Goal: Information Seeking & Learning: Understand process/instructions

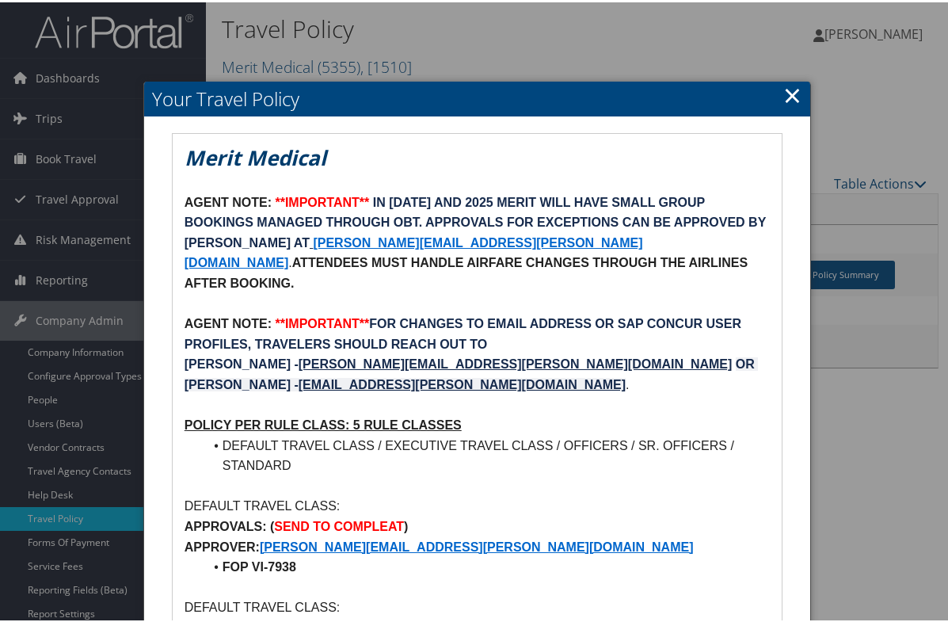
click at [597, 413] on p "POLICY PER RULE CLASS: 5 RULE CLASSES" at bounding box center [478, 423] width 586 height 21
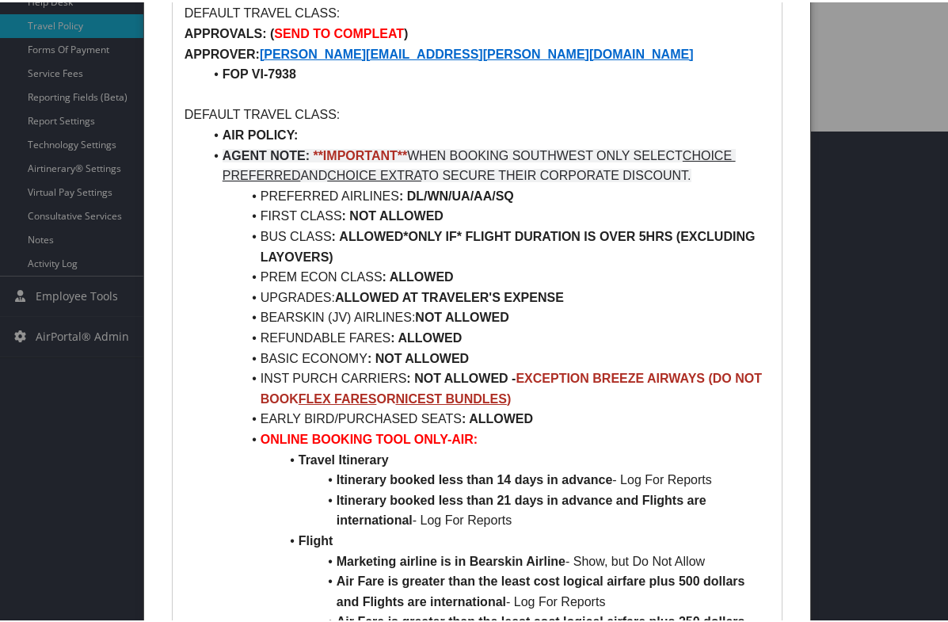
scroll to position [554, 0]
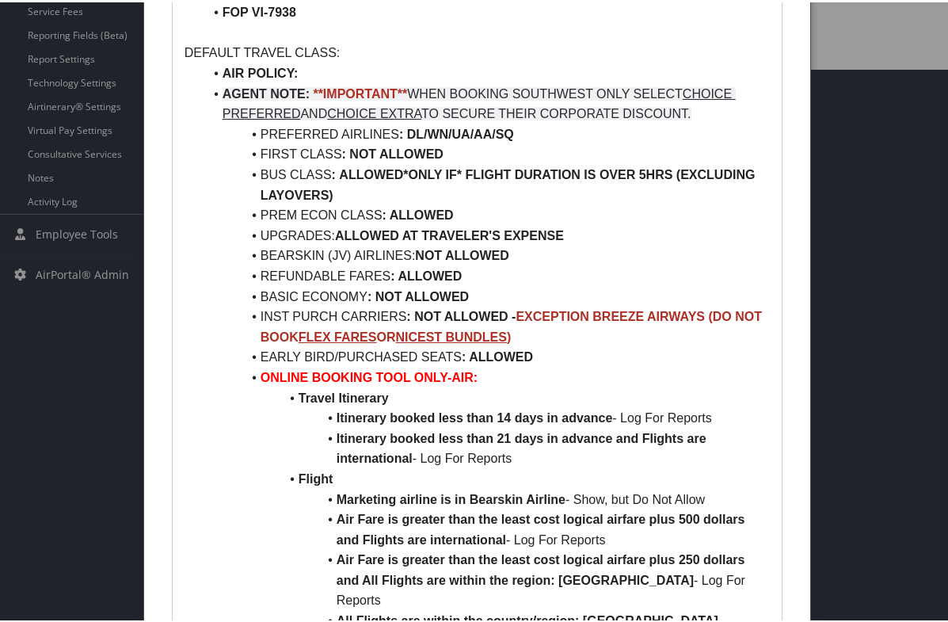
click at [211, 487] on li "Marketing airline is in Bearskin Airline - Show, but Do Not Allow" at bounding box center [487, 497] width 567 height 21
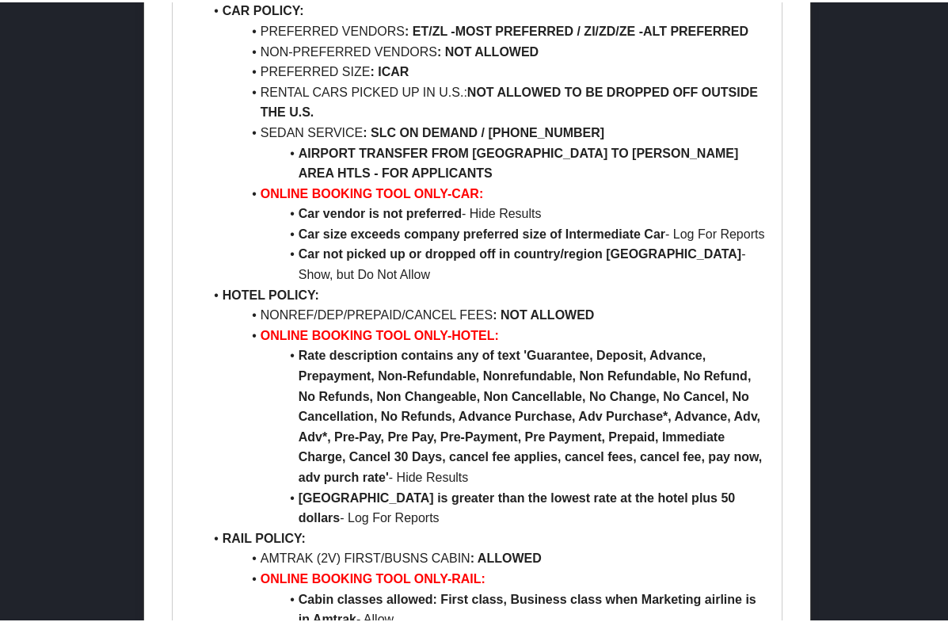
scroll to position [5492, 0]
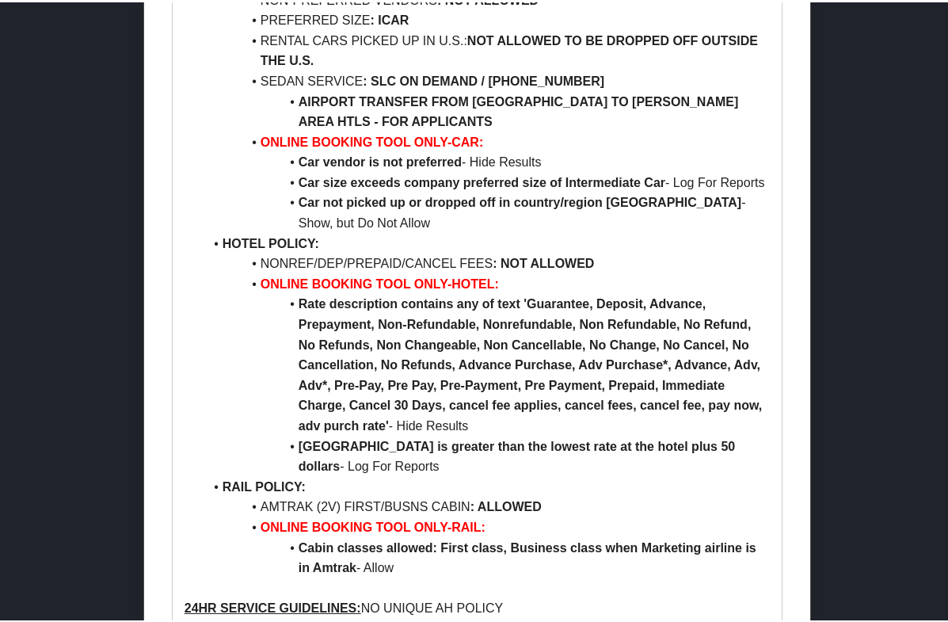
click at [217, 291] on li "Rate description contains any of text 'Guarantee, Deposit, Advance, Prepayment,…" at bounding box center [487, 362] width 567 height 142
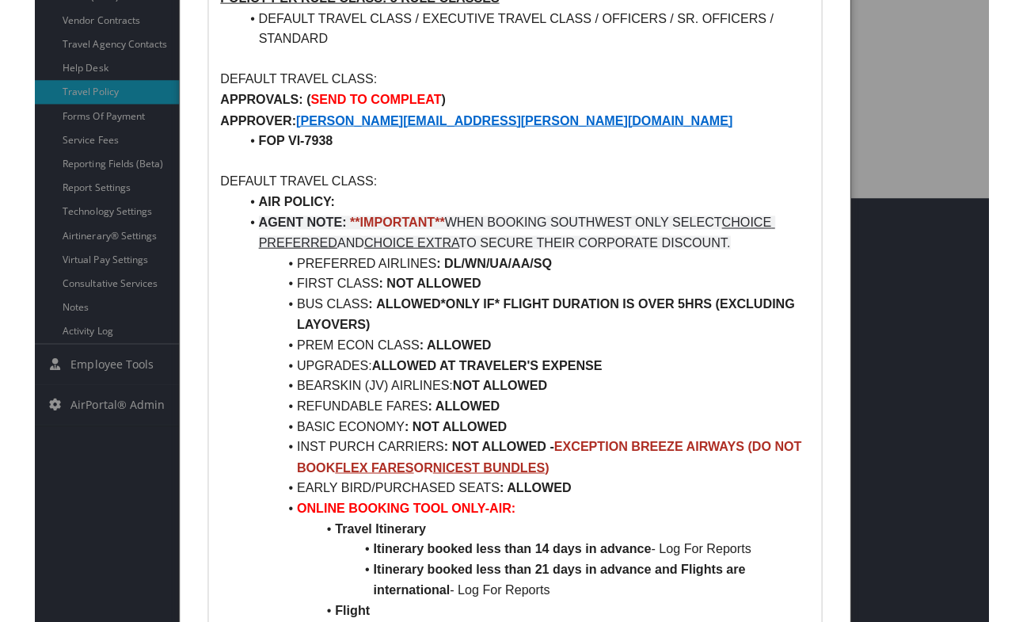
scroll to position [424, 0]
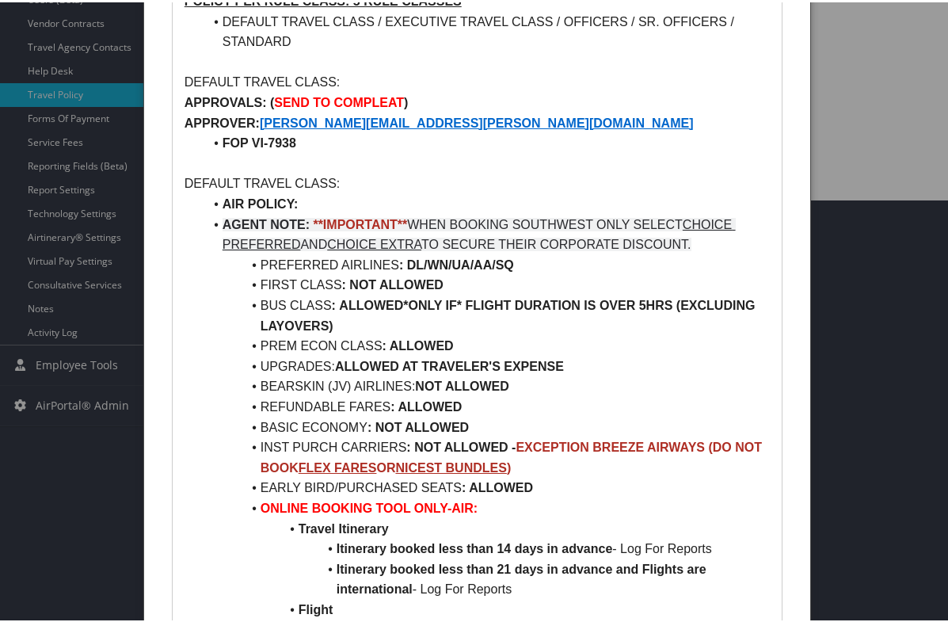
drag, startPoint x: 207, startPoint y: 384, endPoint x: 211, endPoint y: 358, distance: 26.4
click at [207, 394] on li "REFUNDABLE FARES : ALLOWED" at bounding box center [487, 404] width 567 height 21
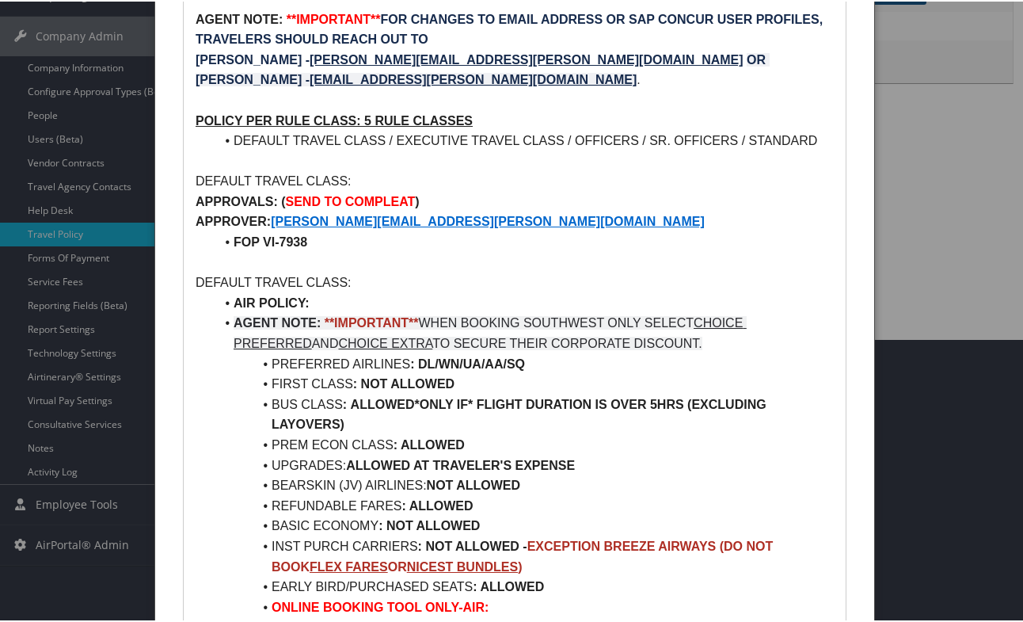
scroll to position [28, 0]
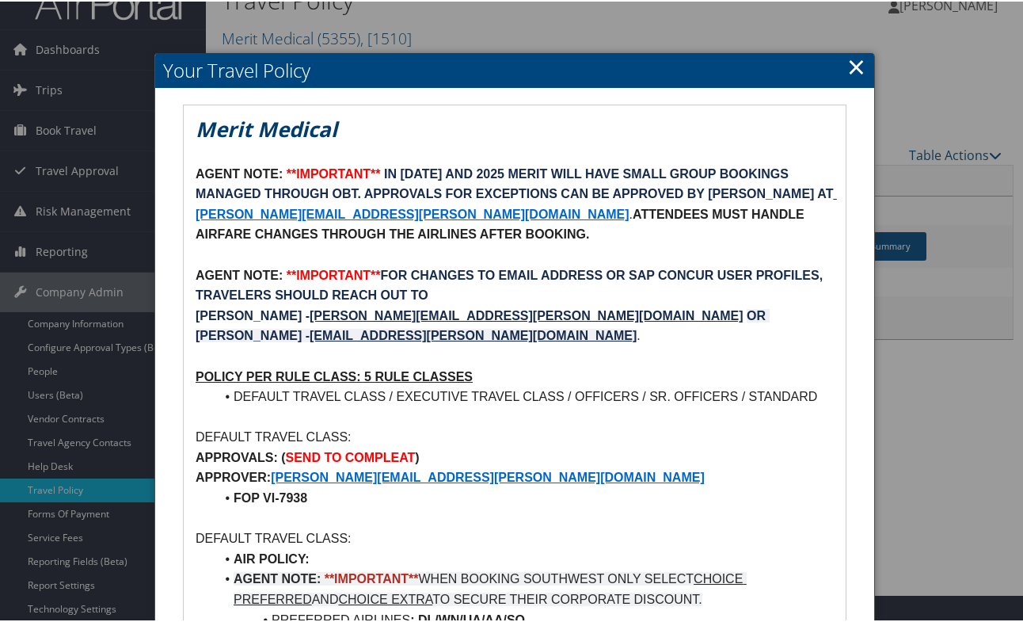
click at [852, 60] on link "×" at bounding box center [856, 65] width 18 height 32
